Goal: Task Accomplishment & Management: Use online tool/utility

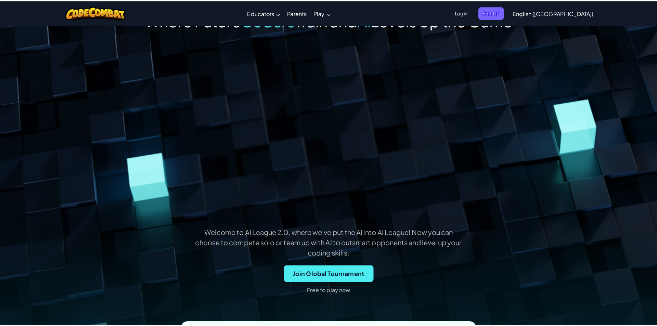
scroll to position [68, 0]
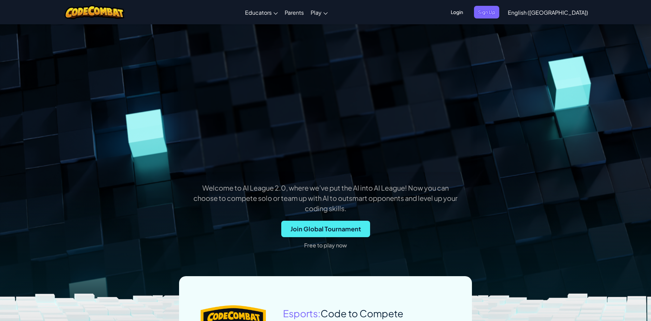
click at [344, 220] on div "Welcome to AI League 2.0, where we’ve put the AI into AI League! Now you can ch…" at bounding box center [326, 132] width 492 height 247
click at [336, 228] on span "Join Global Tournament" at bounding box center [325, 229] width 89 height 16
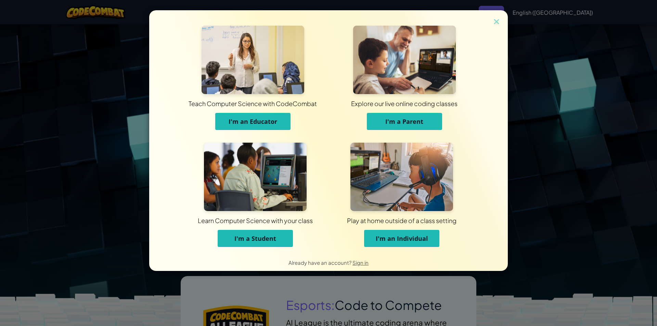
click at [276, 233] on button "I'm a Student" at bounding box center [254, 238] width 75 height 17
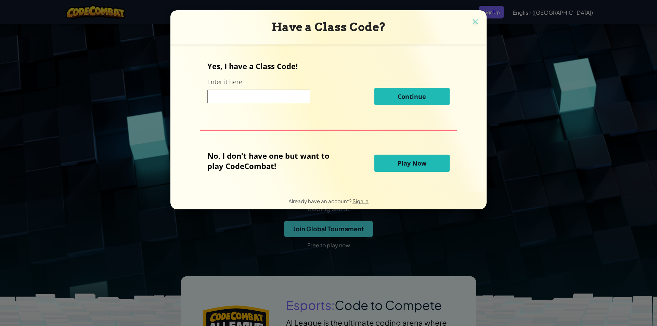
click at [393, 168] on button "Play Now" at bounding box center [411, 163] width 75 height 17
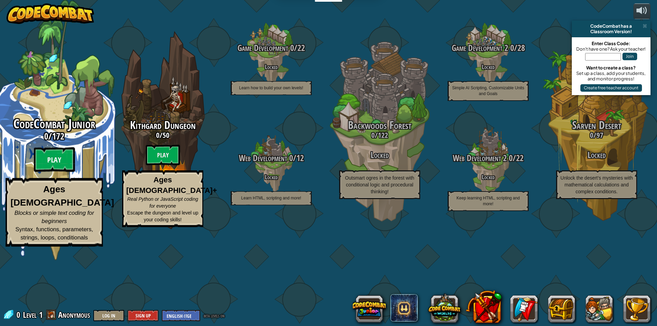
click at [58, 172] on btn "Play" at bounding box center [54, 159] width 41 height 25
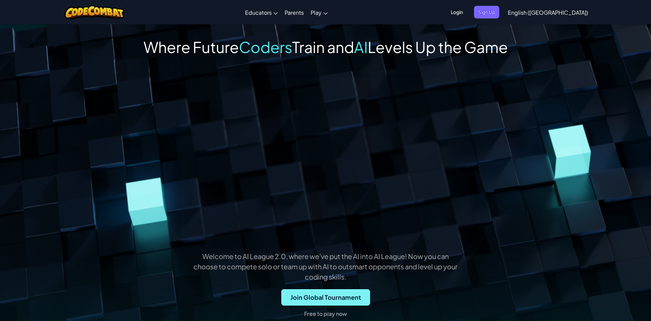
click at [336, 294] on span "Join Global Tournament" at bounding box center [325, 297] width 89 height 16
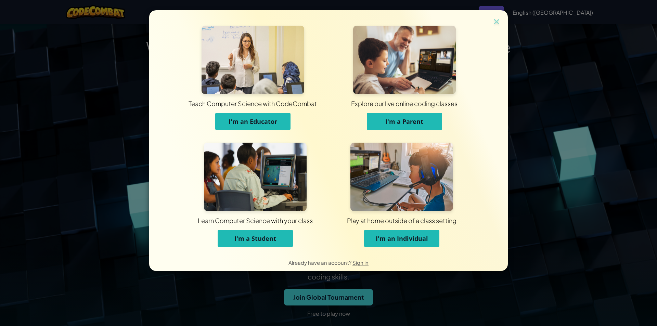
click at [260, 237] on span "I'm a Student" at bounding box center [255, 238] width 42 height 8
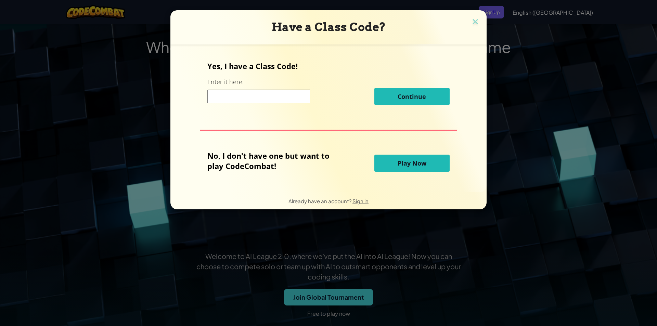
click at [416, 166] on span "Play Now" at bounding box center [411, 163] width 29 height 8
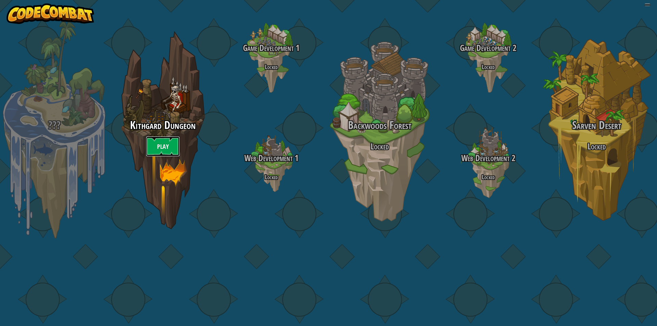
click at [169, 157] on link "Play" at bounding box center [163, 146] width 34 height 21
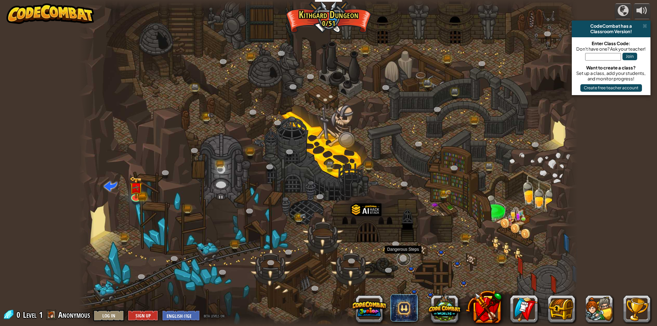
click at [405, 260] on link at bounding box center [404, 259] width 14 height 14
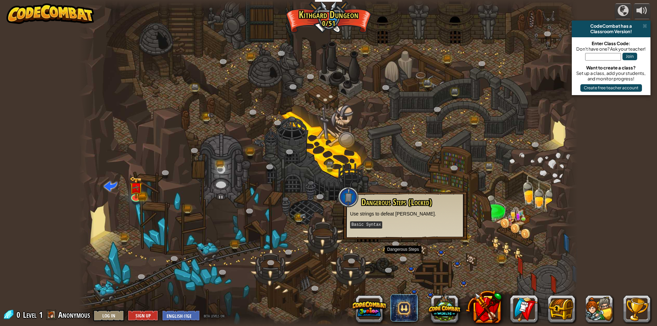
click at [370, 225] on kbd "Basic Syntax" at bounding box center [366, 224] width 32 height 7
click at [383, 246] on div at bounding box center [328, 163] width 499 height 326
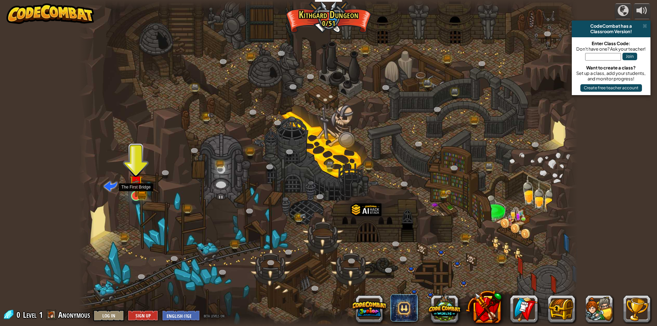
click at [140, 191] on div at bounding box center [136, 196] width 10 height 10
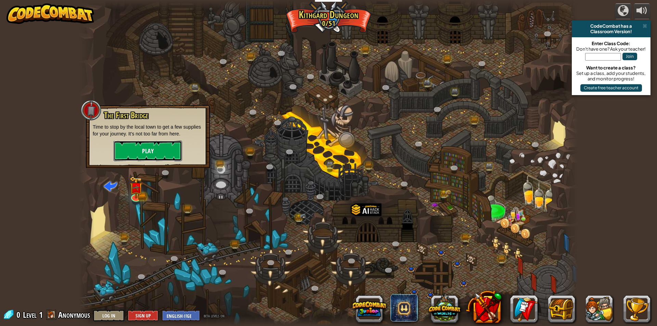
click at [151, 154] on button "Play" at bounding box center [148, 151] width 68 height 21
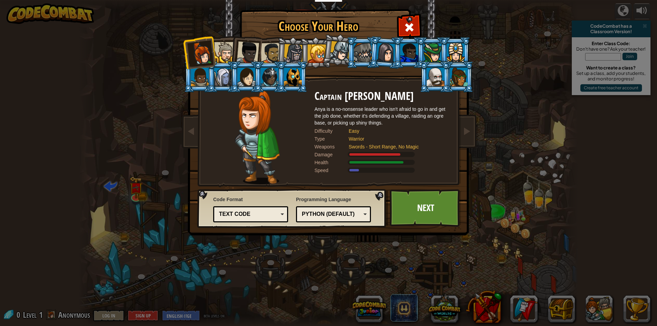
click at [239, 77] on div at bounding box center [246, 77] width 18 height 18
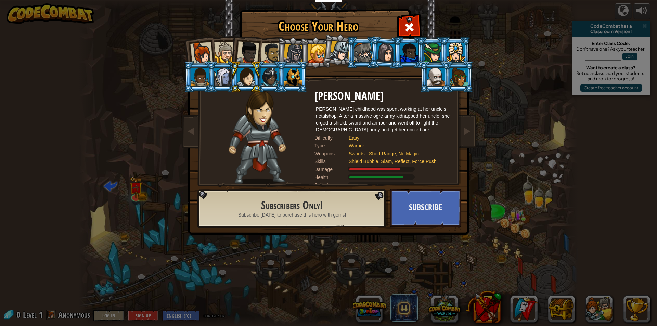
click at [452, 74] on div at bounding box center [459, 77] width 18 height 18
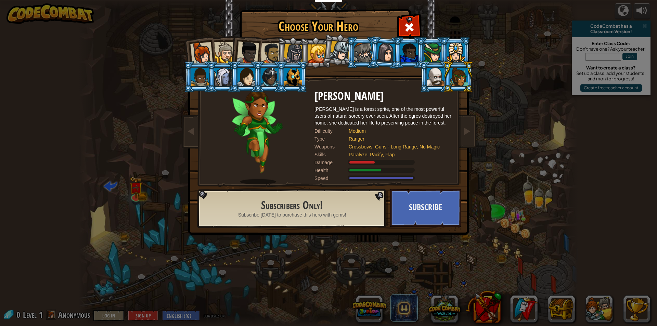
click at [252, 80] on div at bounding box center [246, 77] width 18 height 18
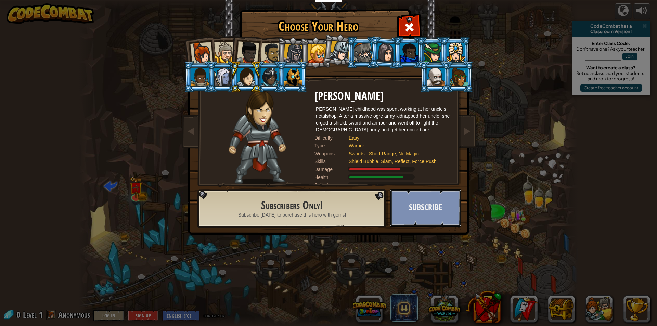
click at [412, 209] on button "Subscribe" at bounding box center [424, 208] width 71 height 38
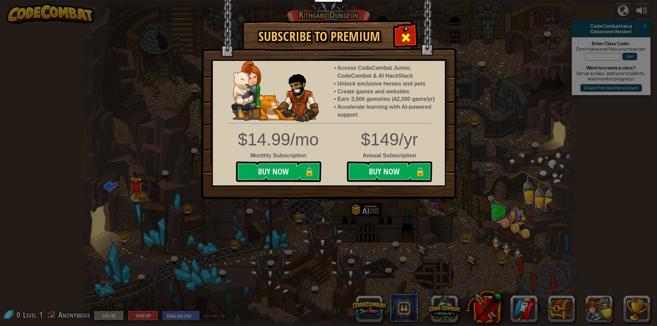
click at [408, 40] on span at bounding box center [405, 37] width 11 height 11
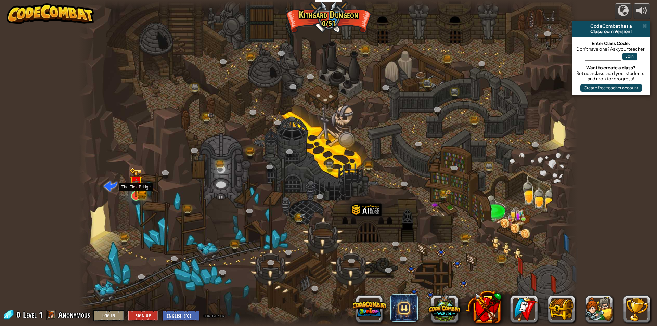
click at [131, 196] on img at bounding box center [135, 181] width 13 height 29
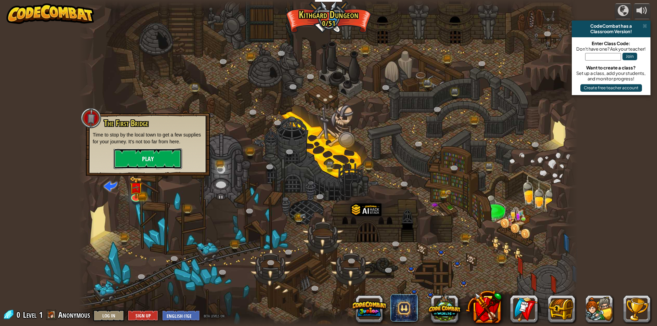
click at [164, 160] on button "Play" at bounding box center [148, 158] width 68 height 21
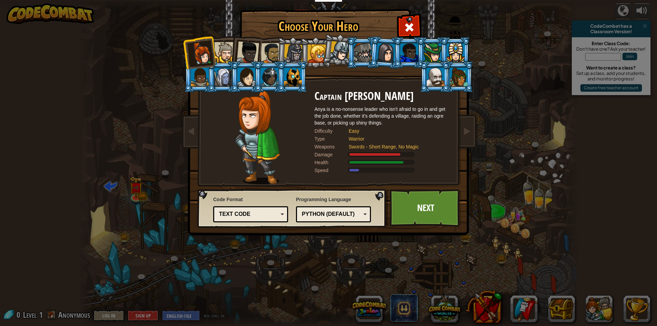
click at [311, 54] on div at bounding box center [316, 53] width 18 height 18
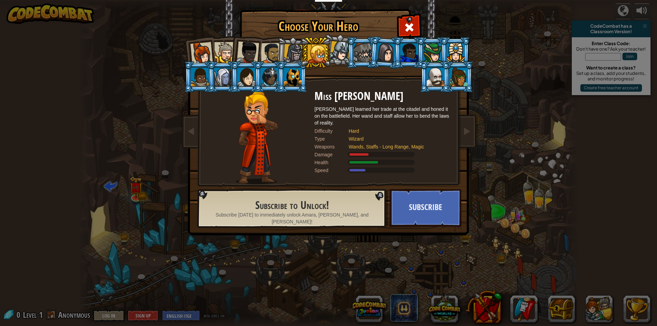
click at [289, 53] on div at bounding box center [292, 53] width 19 height 19
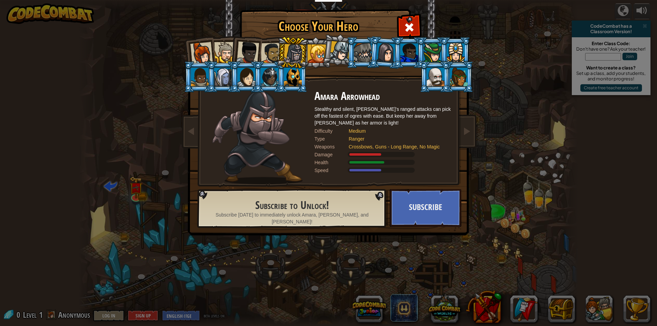
click at [267, 52] on div at bounding box center [271, 53] width 21 height 21
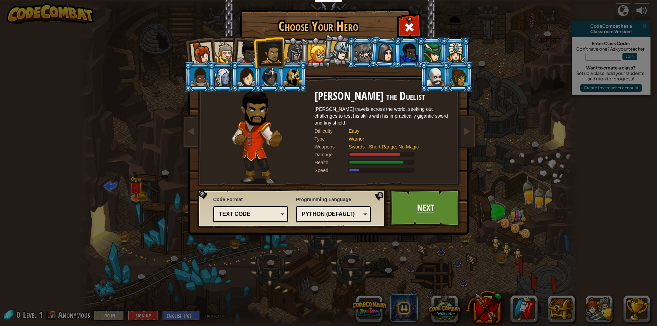
click at [404, 212] on link "Next" at bounding box center [424, 208] width 71 height 38
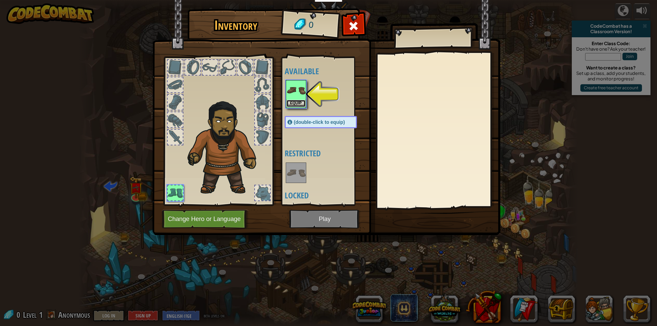
click at [292, 107] on button "Equip" at bounding box center [295, 103] width 19 height 7
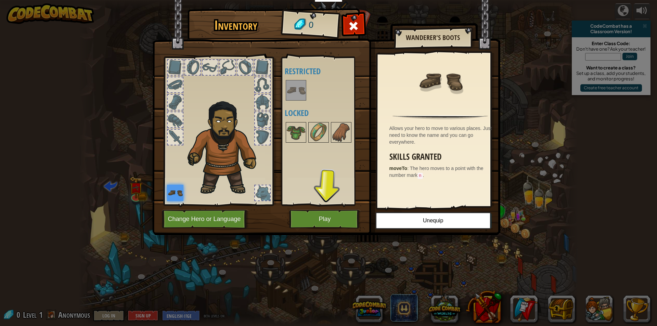
click at [315, 207] on img at bounding box center [326, 111] width 348 height 248
click at [319, 213] on button "Play" at bounding box center [324, 219] width 71 height 19
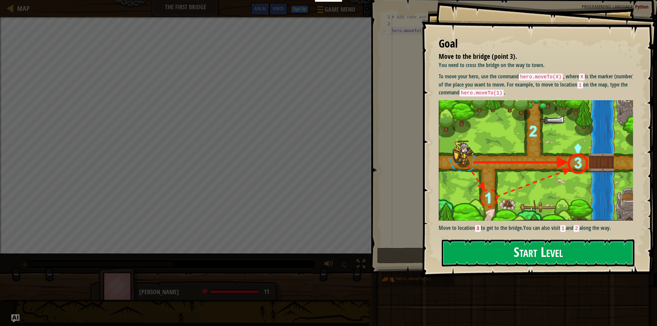
click at [503, 256] on button "Start Level" at bounding box center [537, 252] width 193 height 27
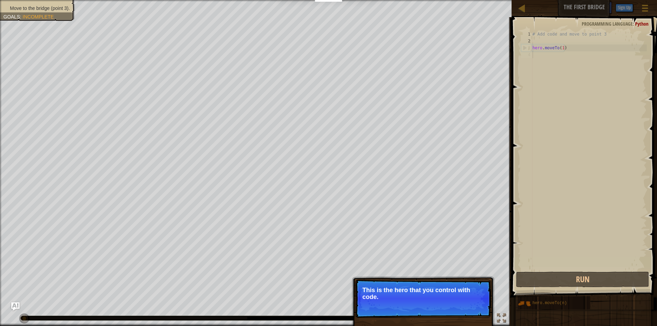
click at [421, 293] on p "This is the hero that you control with code." at bounding box center [422, 294] width 121 height 14
click at [473, 303] on button "Continue" at bounding box center [471, 306] width 28 height 9
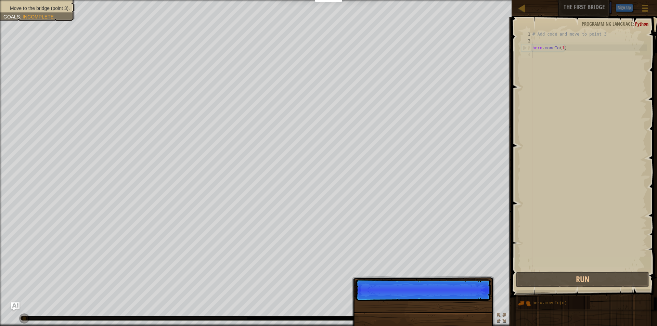
scroll to position [3, 0]
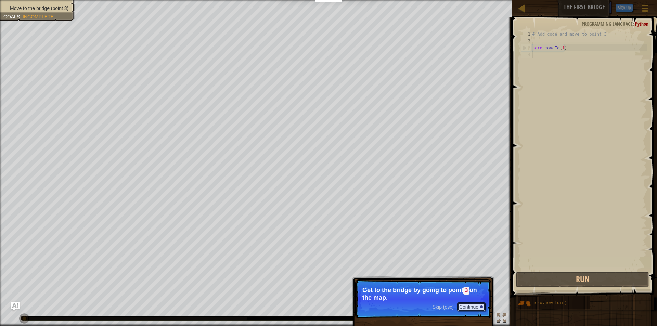
click at [470, 305] on button "Continue" at bounding box center [471, 306] width 28 height 9
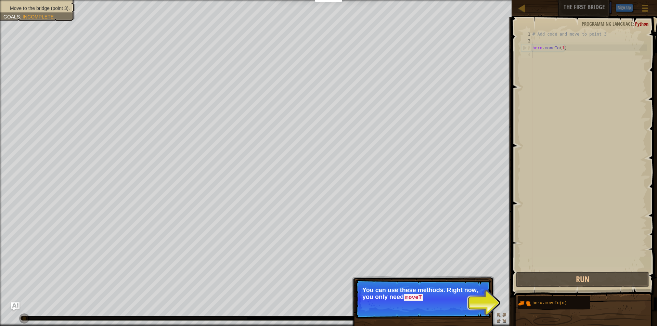
click at [470, 305] on p "Skip (esc) Continue You can use these methods. Right now, you only need moveT" at bounding box center [423, 298] width 136 height 39
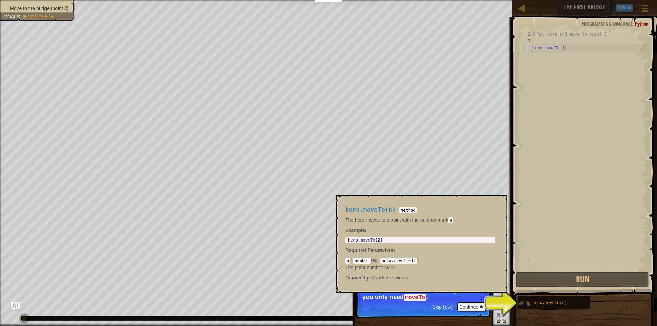
click at [523, 305] on img at bounding box center [523, 303] width 13 height 13
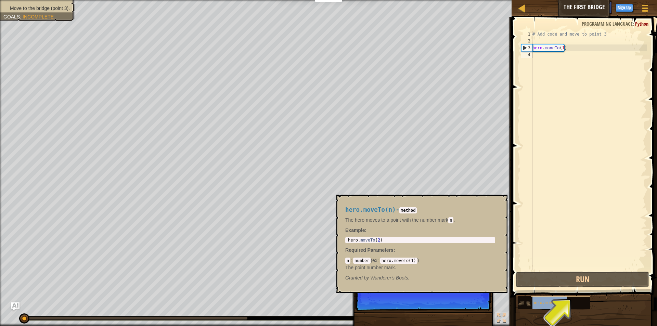
click at [573, 302] on div "hero.moveTo(n)" at bounding box center [563, 302] width 66 height 13
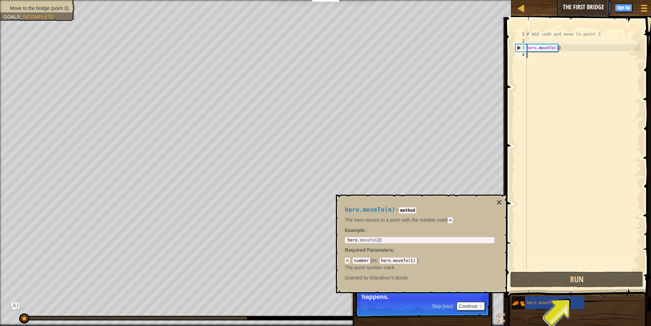
type textarea "hero.moveTo(2)"
click at [377, 241] on div "hero . moveTo ( 2 )" at bounding box center [419, 245] width 147 height 14
click at [563, 273] on button "Run" at bounding box center [577, 280] width 133 height 16
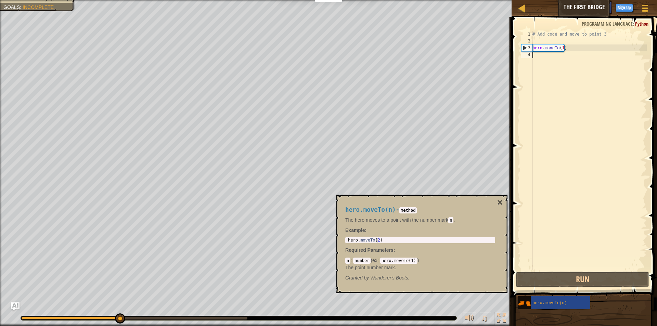
click at [533, 160] on div "# Add code and move to point 3 hero . moveTo ( 1 )" at bounding box center [589, 157] width 116 height 253
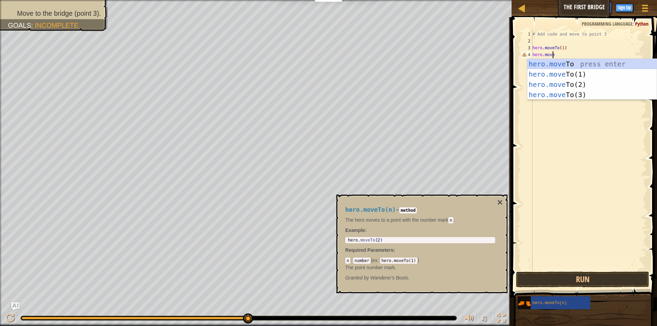
scroll to position [3, 1]
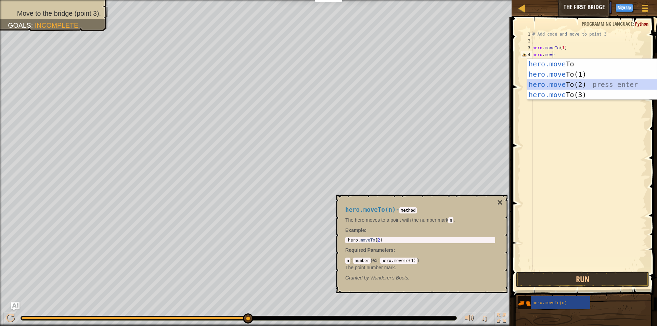
type textarea "hero.moveTo(2)"
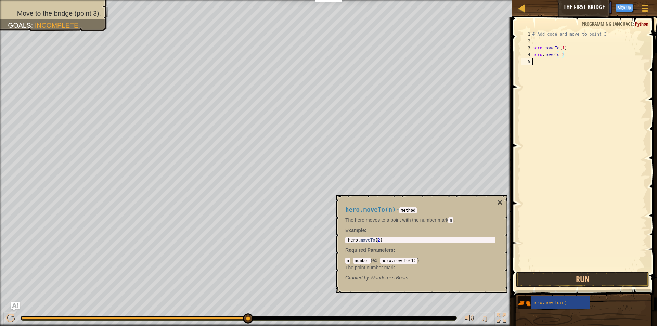
click at [543, 58] on div "# Add code and move to point 3 hero . moveTo ( 1 ) hero . moveTo ( 2 )" at bounding box center [589, 157] width 116 height 253
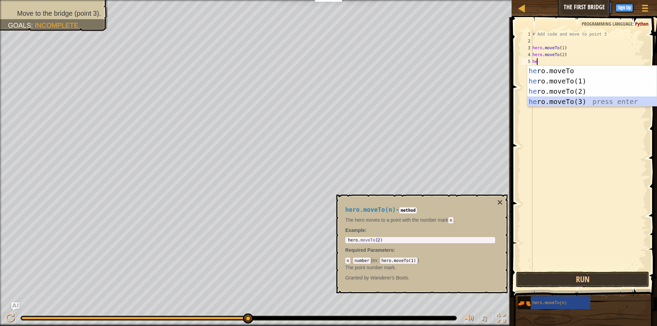
click at [579, 100] on div "he ro.moveTo press enter he ro.moveTo(1) press enter he ro.moveTo(2) press ente…" at bounding box center [591, 97] width 129 height 62
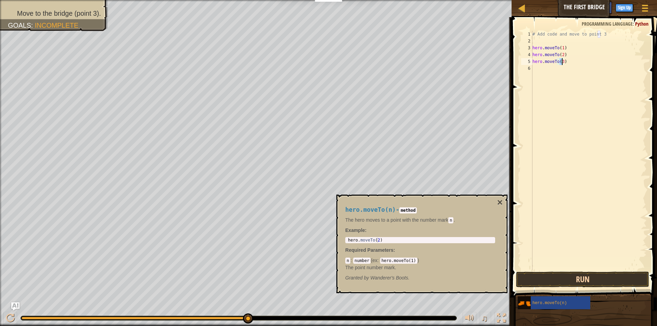
type textarea "hero.moveTo(3)"
click at [563, 275] on button "Run" at bounding box center [582, 280] width 133 height 16
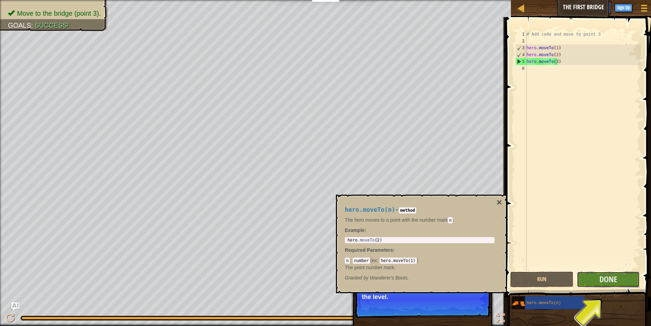
click at [615, 286] on button "Done" at bounding box center [608, 280] width 63 height 16
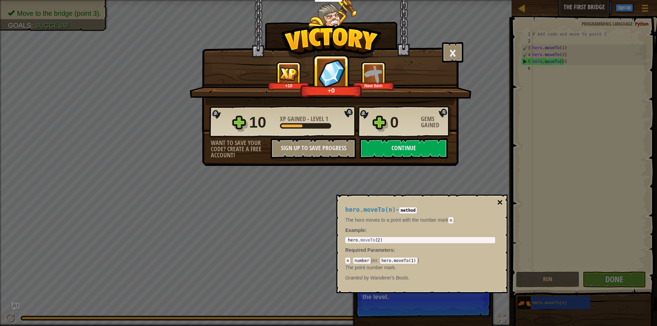
click at [498, 202] on button "×" at bounding box center [499, 203] width 5 height 10
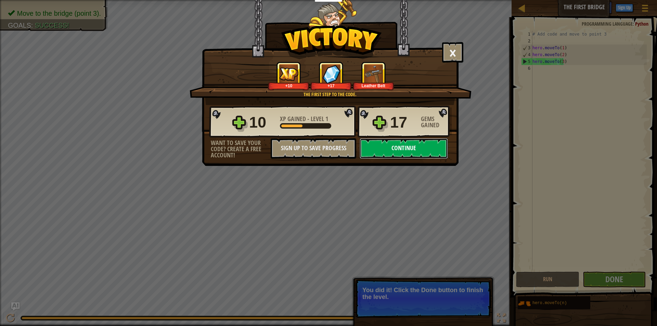
click at [406, 140] on button "Continue" at bounding box center [403, 148] width 88 height 21
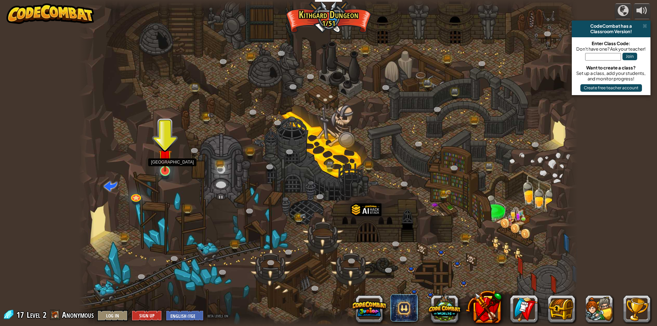
click at [164, 168] on img at bounding box center [164, 156] width 13 height 31
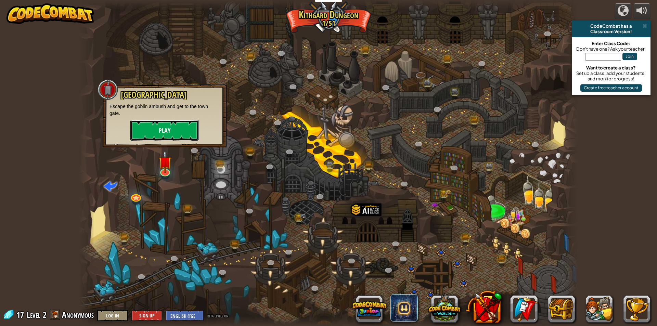
click at [170, 130] on button "Play" at bounding box center [164, 130] width 68 height 21
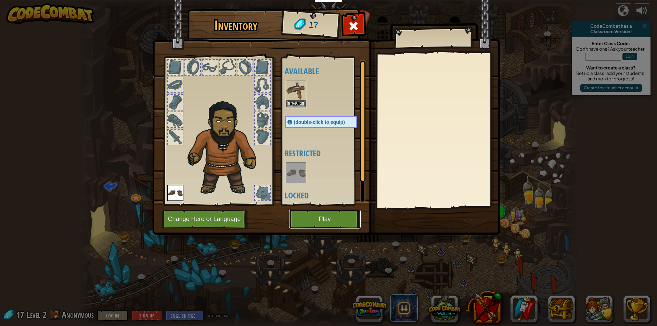
click at [316, 217] on button "Play" at bounding box center [324, 219] width 71 height 19
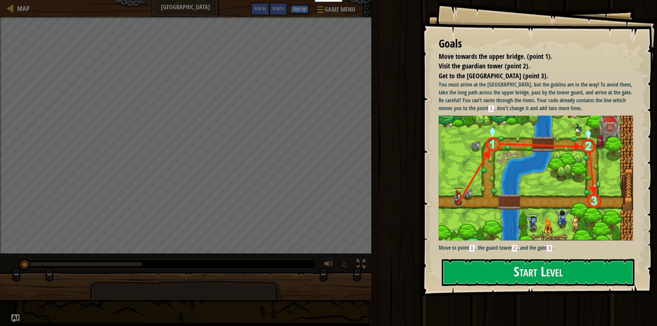
click at [447, 259] on button "Start Level" at bounding box center [537, 272] width 193 height 27
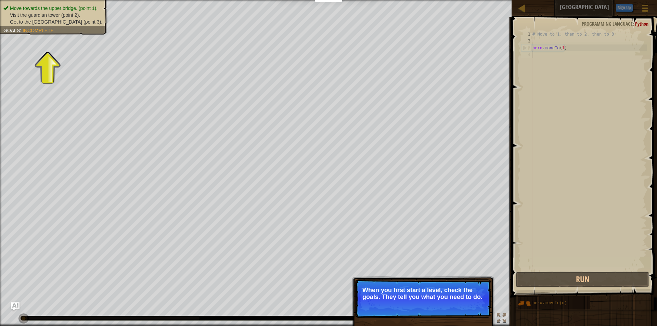
click at [353, 282] on div "Skip (esc) Continue When you first start a level, check the goals. They tell yo…" at bounding box center [423, 329] width 143 height 101
click at [422, 294] on p "When you first start a level, check the goals. They tell you what you need to d…" at bounding box center [422, 294] width 121 height 14
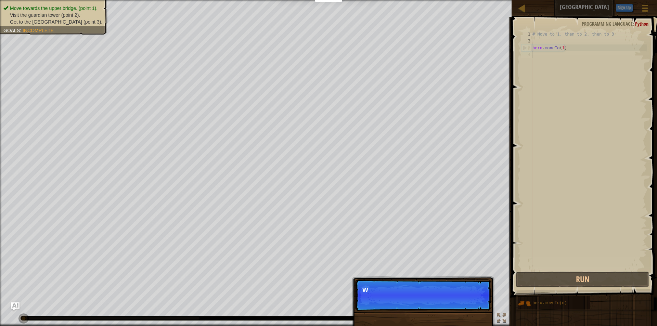
scroll to position [3, 0]
drag, startPoint x: 470, startPoint y: 303, endPoint x: 486, endPoint y: 286, distance: 23.7
click at [470, 303] on div "Skip (esc) Continue W" at bounding box center [423, 329] width 143 height 101
click at [476, 301] on button "Continue" at bounding box center [471, 299] width 28 height 9
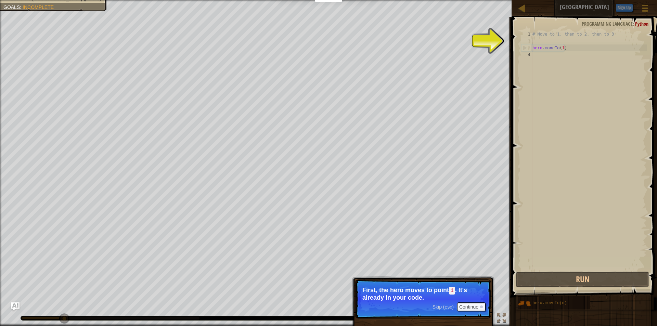
click at [552, 39] on div "# Move to 1, then to 2, then to 3 hero . moveTo ( 1 )" at bounding box center [589, 157] width 116 height 253
click at [552, 52] on div "# Move to 1, then to 2, then to 3 hero . moveTo ( 1 )" at bounding box center [589, 157] width 116 height 253
click at [552, 60] on div "# Move to 1, then to 2, then to 3 hero . moveTo ( 1 )" at bounding box center [589, 157] width 116 height 253
click at [559, 44] on div "# Move to 1, then to 2, then to 3 hero . moveTo ( 1 )" at bounding box center [589, 157] width 116 height 253
type textarea "hero.moveTo(1)"
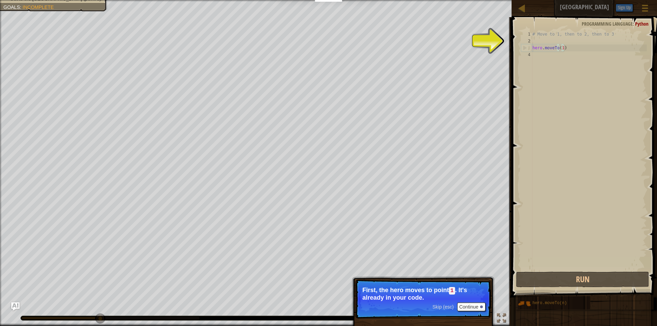
click at [549, 56] on div "# Move to 1, then to 2, then to 3 hero . moveTo ( 1 )" at bounding box center [589, 157] width 116 height 253
click at [604, 48] on div "# Move to 1, then to 2, then to 3 hero . moveTo ( 1 )" at bounding box center [589, 157] width 116 height 253
type textarea "hero.moveTo(1)"
click at [471, 306] on button "Continue" at bounding box center [471, 306] width 28 height 9
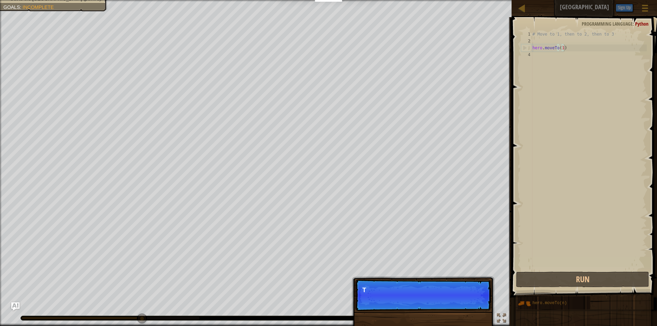
scroll to position [3, 2]
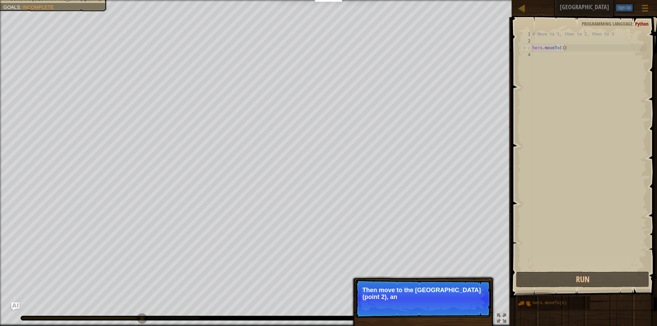
click at [476, 304] on p "Skip (esc) Continue Then move to the [GEOGRAPHIC_DATA] (point 2), an" at bounding box center [423, 298] width 136 height 38
click at [470, 308] on p "Skip (esc) Continue Then move to the [GEOGRAPHIC_DATA] (point 2), and finally to" at bounding box center [423, 298] width 136 height 38
click at [480, 309] on button "Continue" at bounding box center [471, 306] width 28 height 9
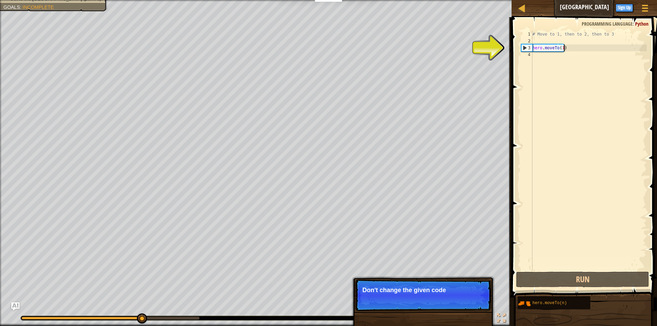
click at [483, 299] on p "Skip (esc) Continue Don't change the given code" at bounding box center [423, 294] width 136 height 31
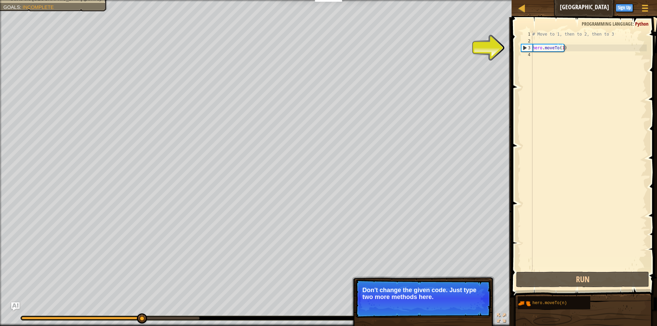
click at [478, 306] on p "Skip (esc) Continue Don't change the given code. Just type two more methods her…" at bounding box center [423, 298] width 136 height 38
click at [476, 313] on p "Skip (esc) Continue Don't change the given code. Just type two more methods her…" at bounding box center [423, 298] width 136 height 38
click at [478, 305] on button "Continue" at bounding box center [471, 306] width 28 height 9
